Goal: Navigation & Orientation: Find specific page/section

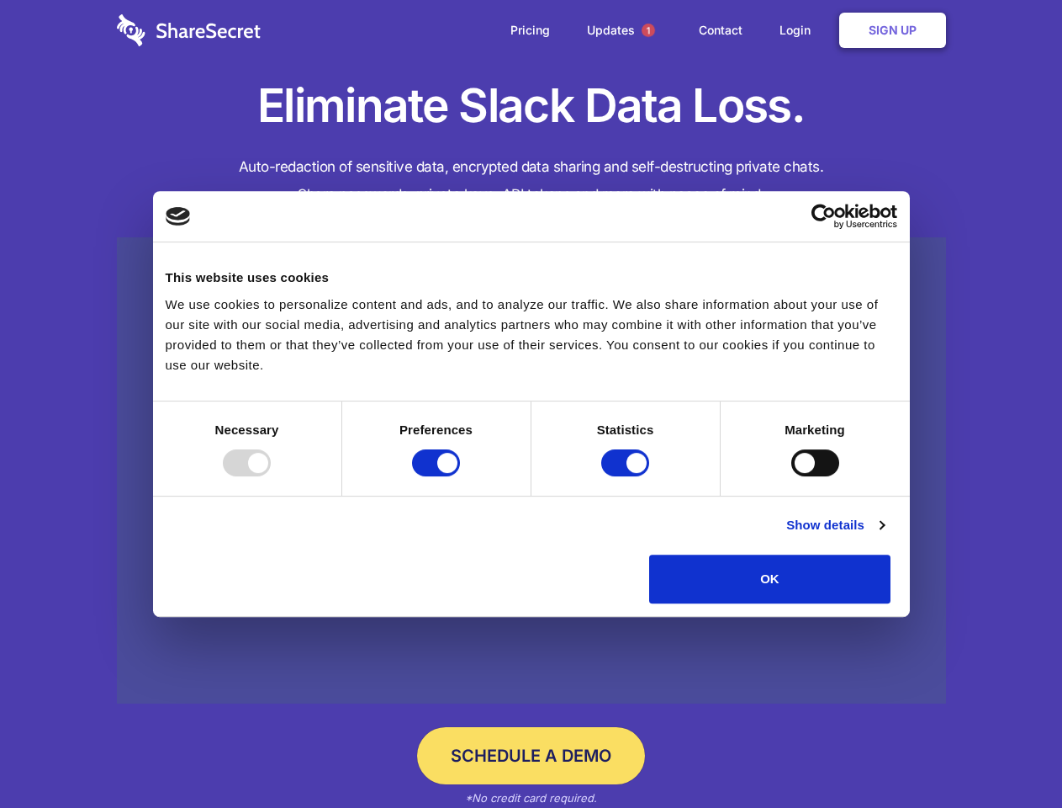
click at [271, 476] on div at bounding box center [247, 462] width 48 height 27
click at [460, 476] on input "Preferences" at bounding box center [436, 462] width 48 height 27
checkbox input "false"
click at [628, 476] on input "Statistics" at bounding box center [625, 462] width 48 height 27
checkbox input "false"
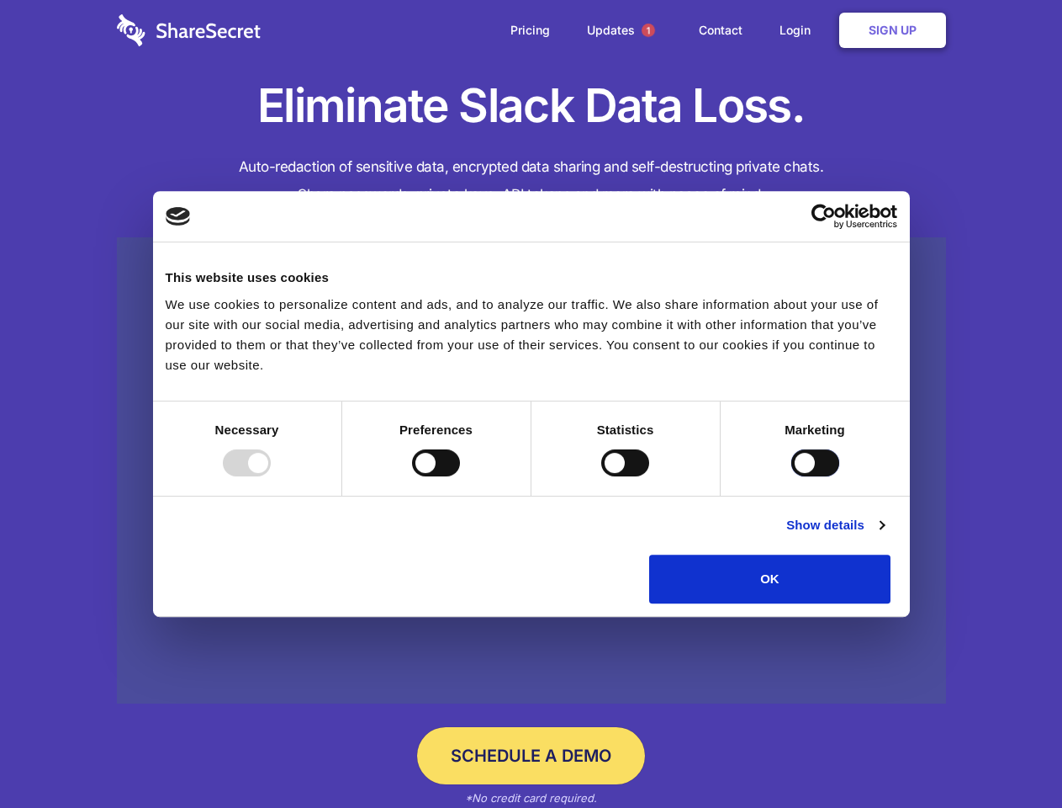
click at [792, 476] on input "Marketing" at bounding box center [816, 462] width 48 height 27
checkbox input "true"
click at [884, 535] on link "Show details" at bounding box center [836, 525] width 98 height 20
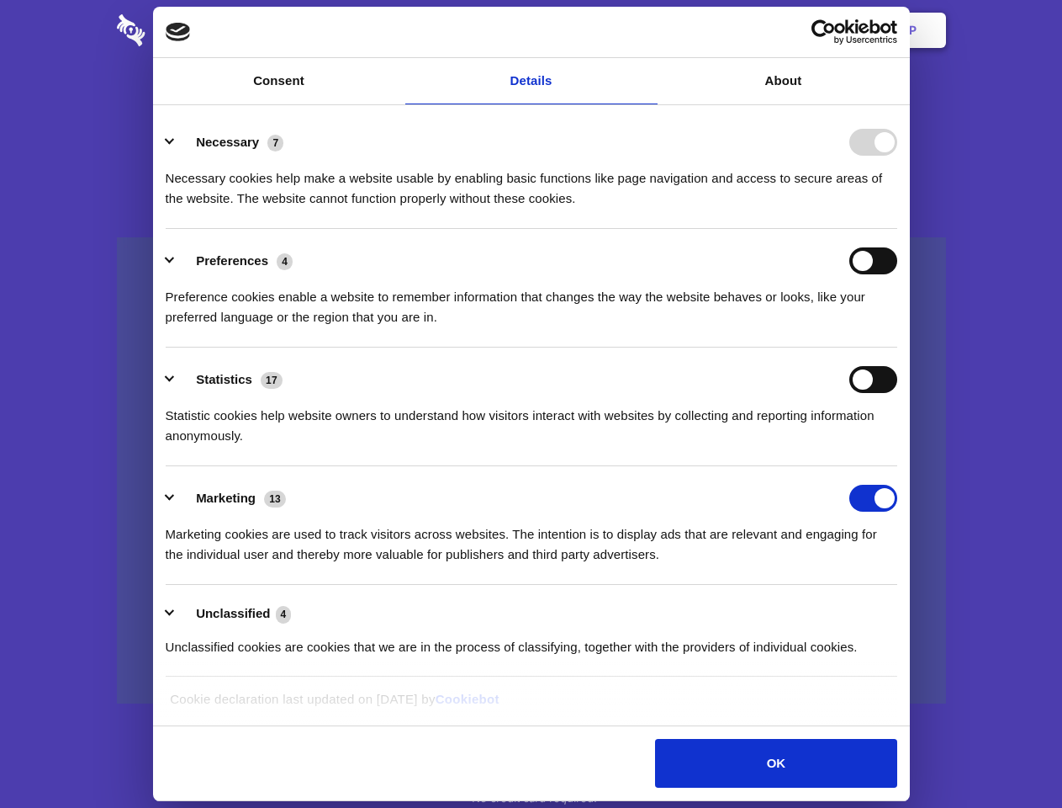
click at [898, 229] on li "Necessary 7 Necessary cookies help make a website usable by enabling basic func…" at bounding box center [532, 169] width 732 height 119
click at [648, 30] on span "1" at bounding box center [648, 30] width 13 height 13
